Goal: Transaction & Acquisition: Purchase product/service

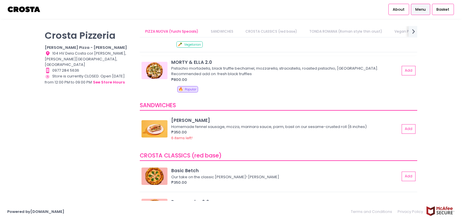
scroll to position [173, 0]
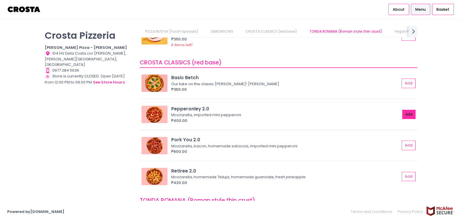
click at [404, 116] on button "Add" at bounding box center [408, 115] width 13 height 10
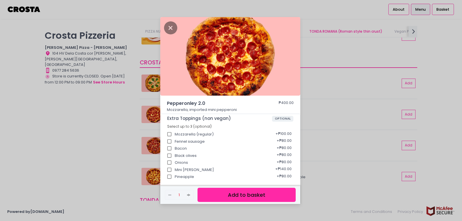
click at [247, 195] on button "Add to basket" at bounding box center [246, 195] width 98 height 14
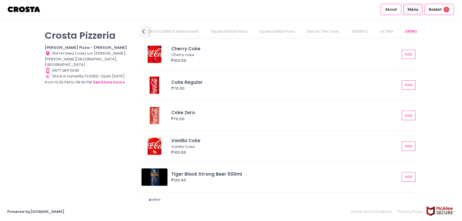
scroll to position [0, 0]
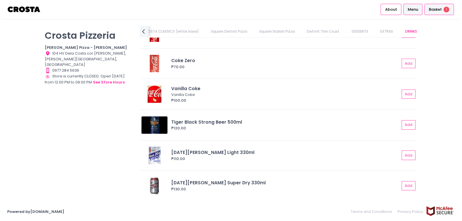
click at [435, 9] on span "Basket" at bounding box center [435, 10] width 13 height 6
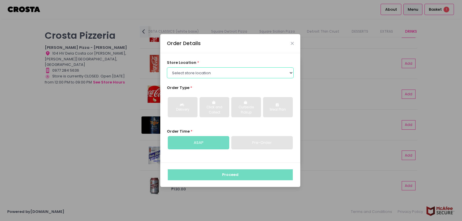
click at [291, 73] on select "Select store location [PERSON_NAME] Pizza - [PERSON_NAME] Pizza - [GEOGRAPHIC_D…" at bounding box center [230, 72] width 127 height 11
select select "5fabb2e53664a8677beaeb89"
click at [167, 67] on select "Select store location [PERSON_NAME] Pizza - [PERSON_NAME] Pizza - [GEOGRAPHIC_D…" at bounding box center [230, 72] width 127 height 11
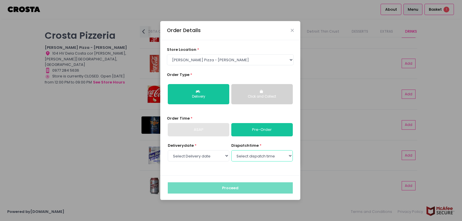
click at [287, 156] on select "Select dispatch time" at bounding box center [261, 155] width 61 height 11
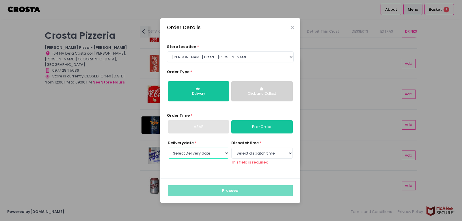
click at [208, 157] on select "Select Delivery date [DATE] [DATE] [DATE] [DATE] [DATE] [DATE]" at bounding box center [198, 152] width 61 height 11
click at [267, 177] on div "store location * Select store location [PERSON_NAME] Pizza - [PERSON_NAME] Pizz…" at bounding box center [230, 107] width 140 height 141
click at [293, 27] on icon "Close" at bounding box center [292, 27] width 3 height 4
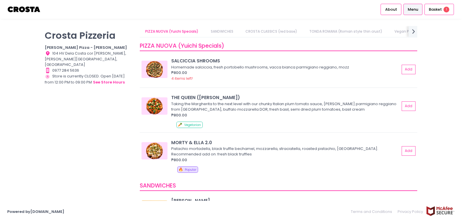
click at [415, 10] on span "Menu" at bounding box center [412, 10] width 10 height 6
click at [410, 11] on span "Menu" at bounding box center [412, 10] width 10 height 6
